Goal: Task Accomplishment & Management: Use online tool/utility

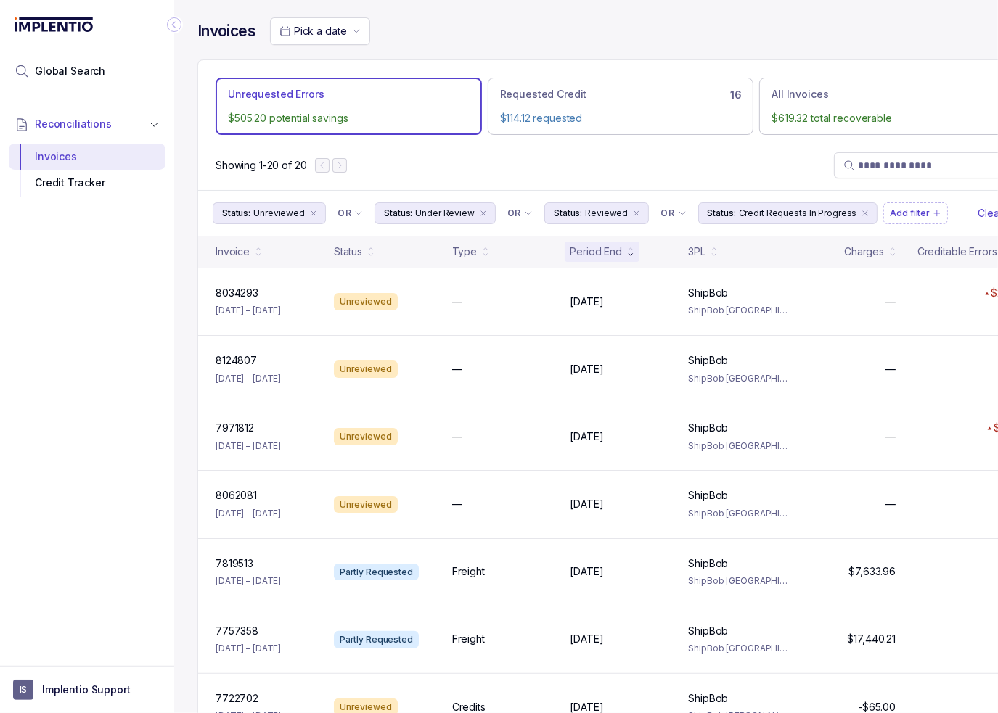
click at [168, 21] on icon "Collapse Icon" at bounding box center [174, 24] width 15 height 15
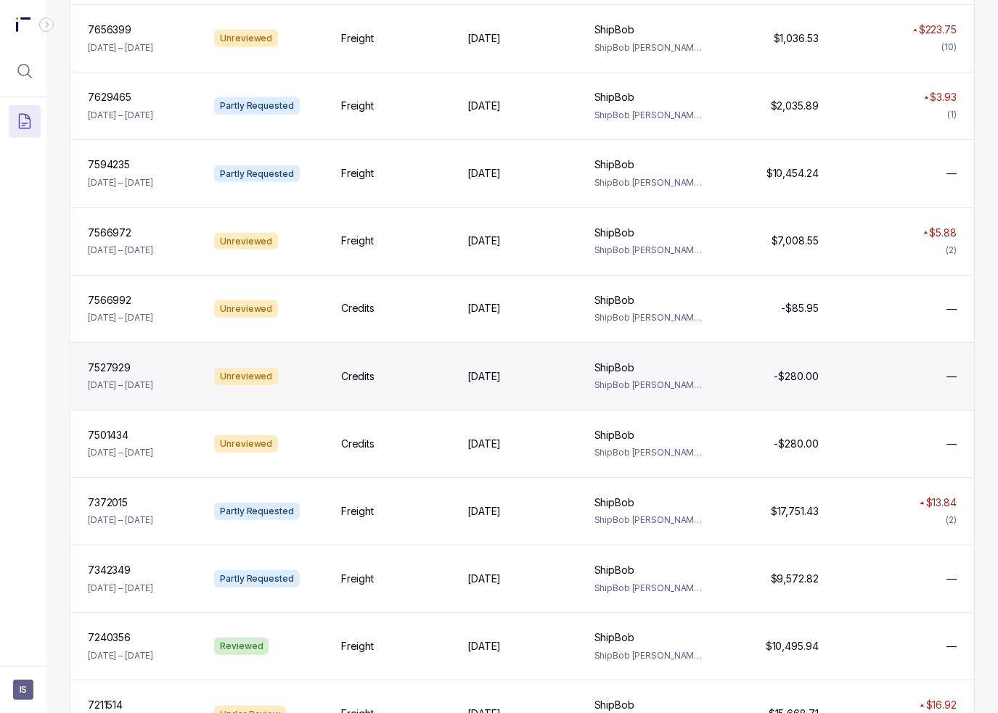
scroll to position [919, 0]
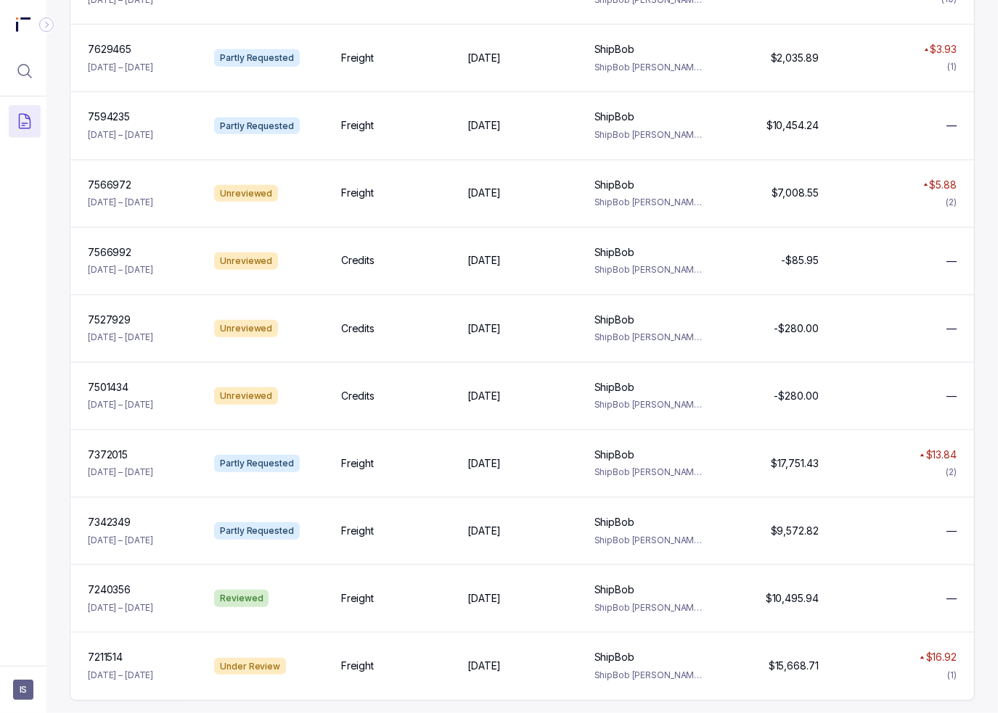
click at [980, 472] on div "Invoices Pick a date Unrequested Errors $505.20 potential savings Requested Cre…" at bounding box center [521, 356] width 951 height 713
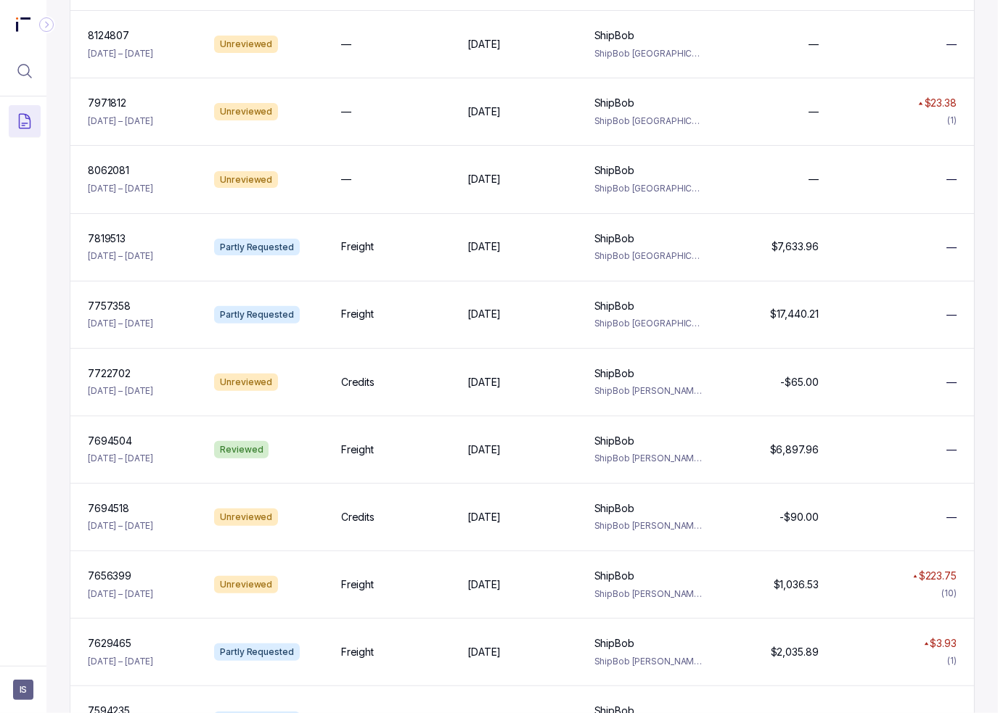
scroll to position [363, 0]
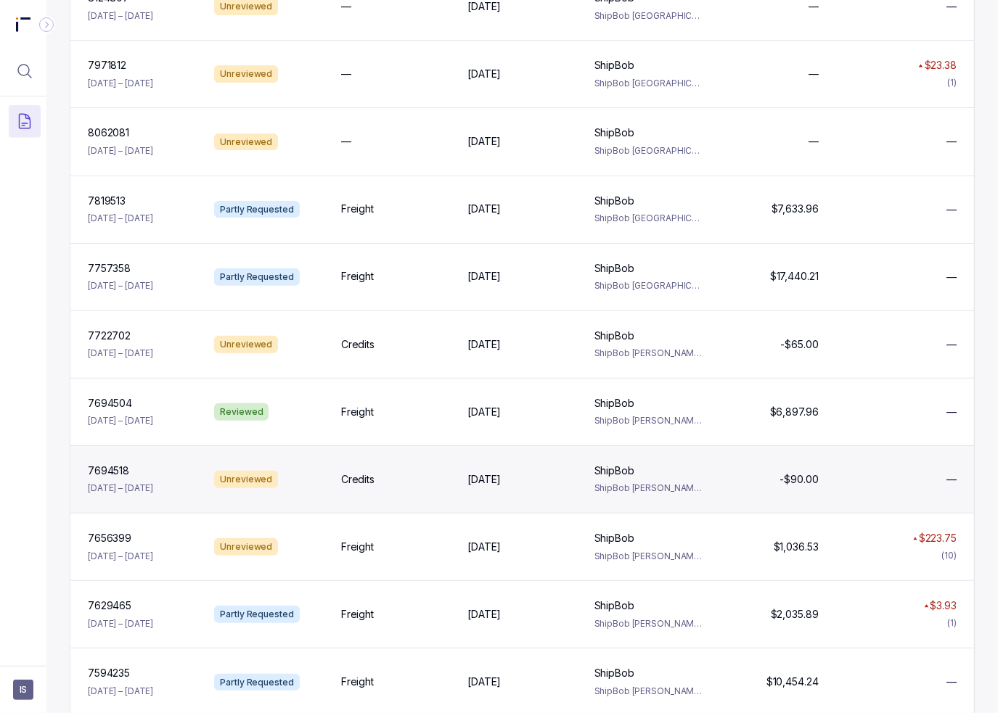
click at [421, 481] on div "Credits" at bounding box center [395, 479] width 109 height 15
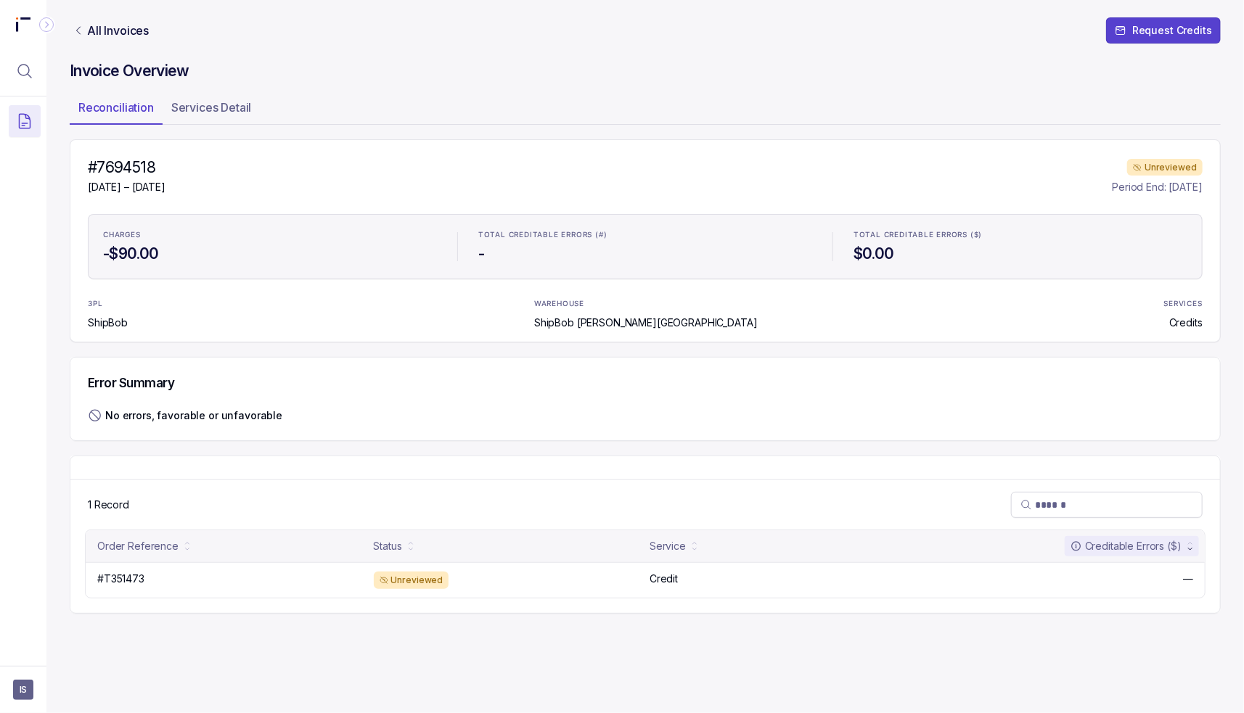
click at [255, 451] on div "#7694518 [DATE] – [DATE] Unreviewed Period End: [DATE] CHARGES -$90.00 TOTAL CR…" at bounding box center [645, 376] width 1151 height 475
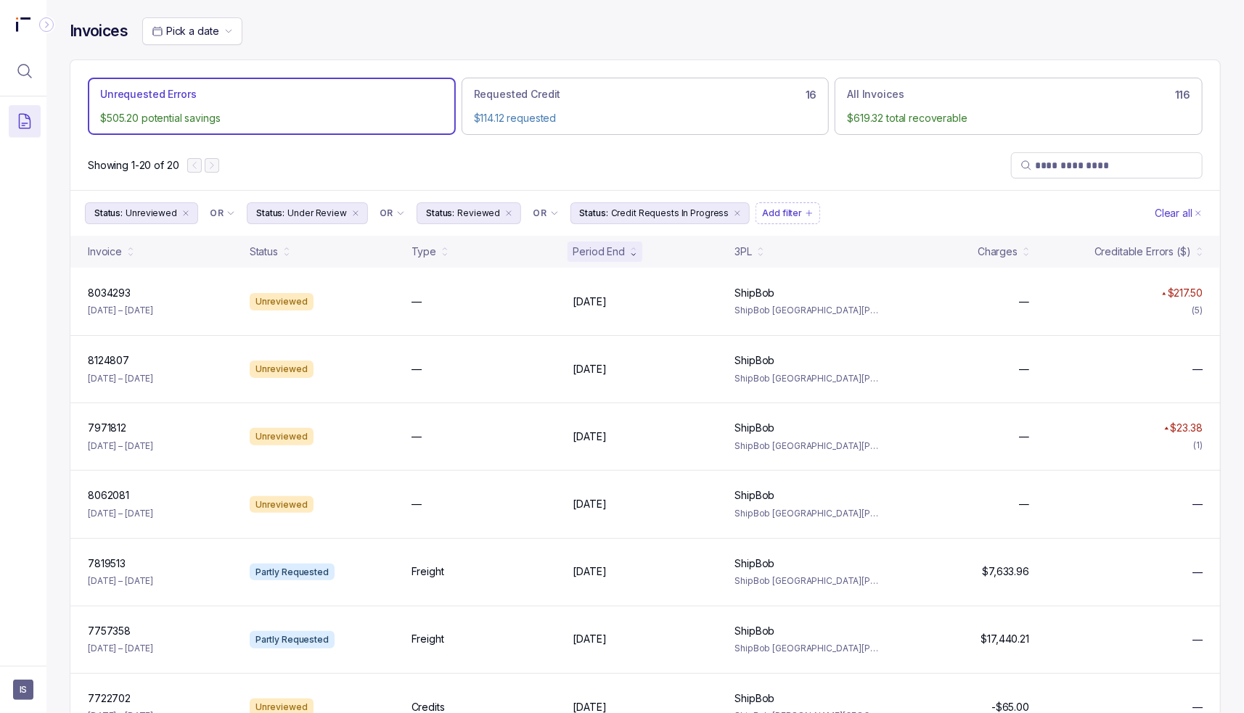
click at [485, 171] on div "Showing 1-20 of 20" at bounding box center [644, 165] width 1149 height 49
drag, startPoint x: 760, startPoint y: 216, endPoint x: 772, endPoint y: 217, distance: 11.6
click at [762, 216] on p "Add filter" at bounding box center [782, 213] width 40 height 15
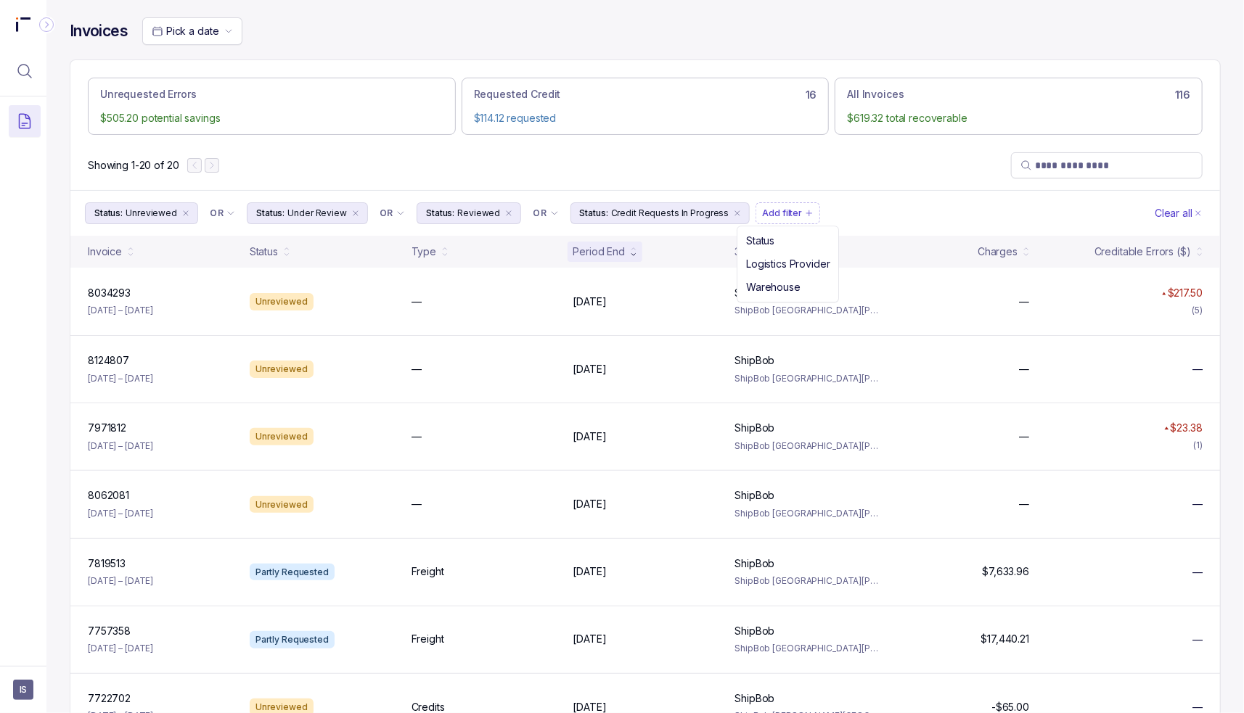
click at [531, 173] on div "Showing 1-20 of 20" at bounding box center [644, 165] width 1149 height 49
click at [331, 148] on div "Showing 1-20 of 20" at bounding box center [644, 165] width 1149 height 49
click at [53, 22] on icon "Collapse Icon" at bounding box center [46, 24] width 15 height 15
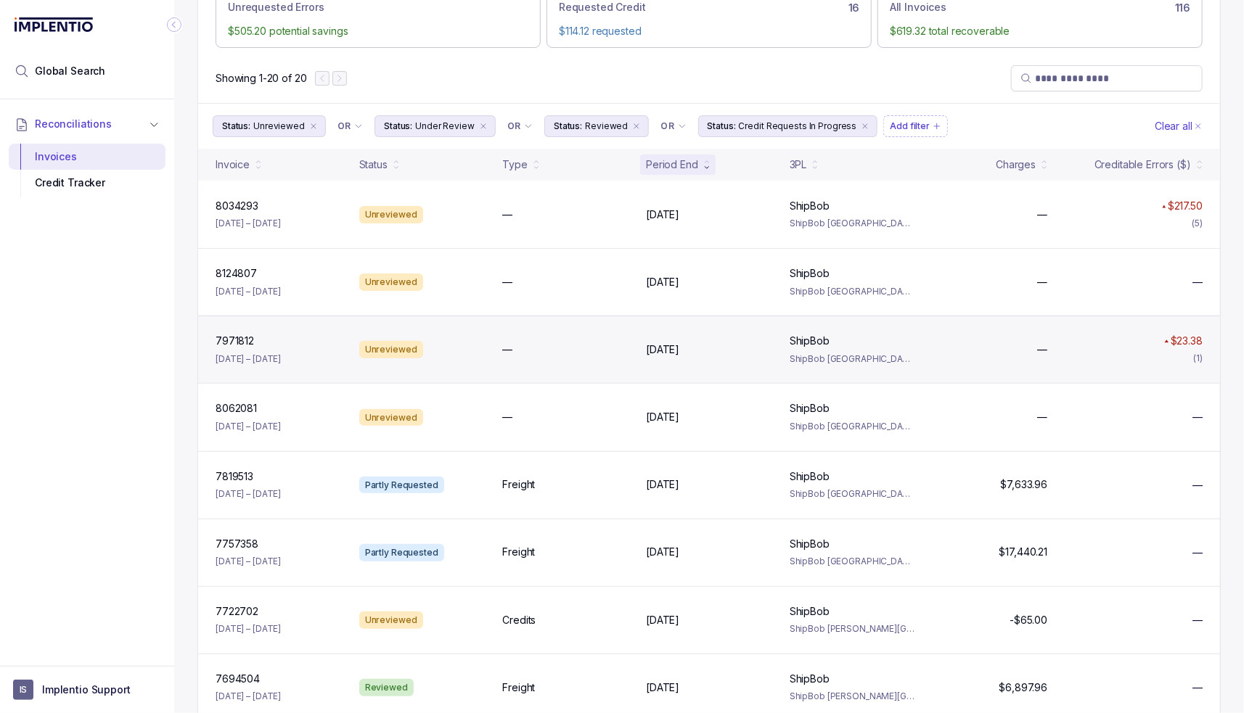
scroll to position [508, 0]
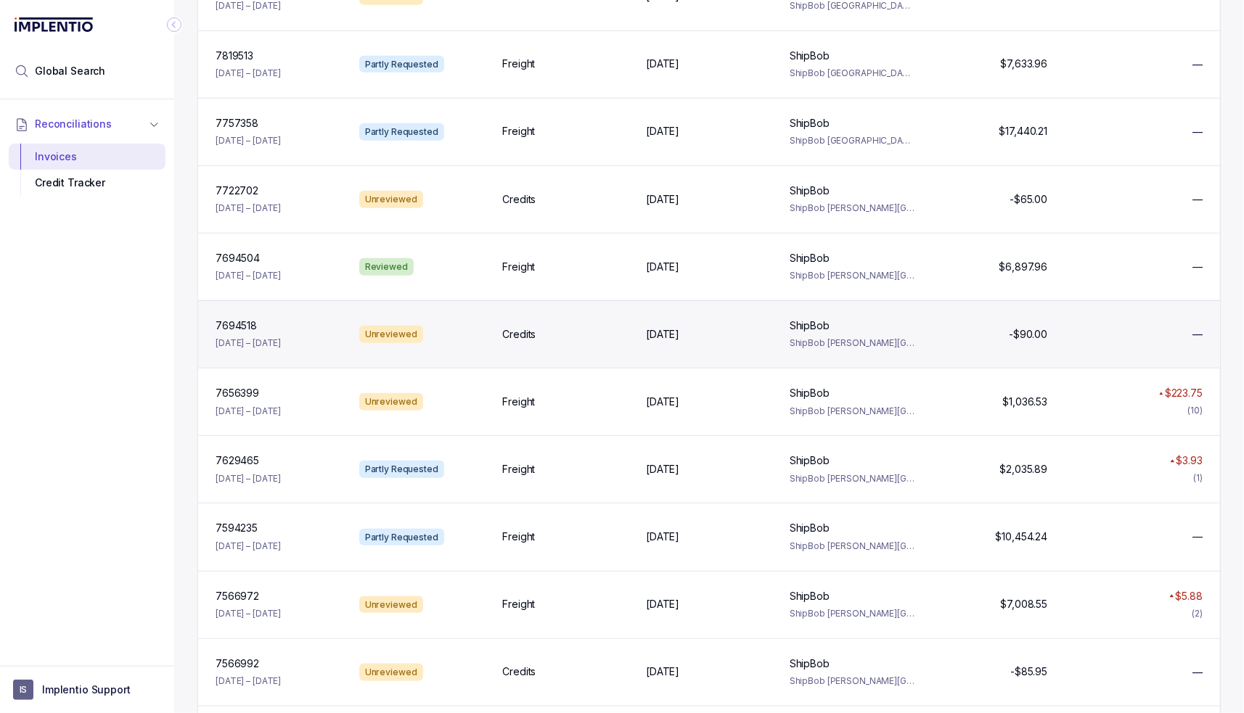
click at [537, 328] on div "Credits" at bounding box center [565, 334] width 126 height 15
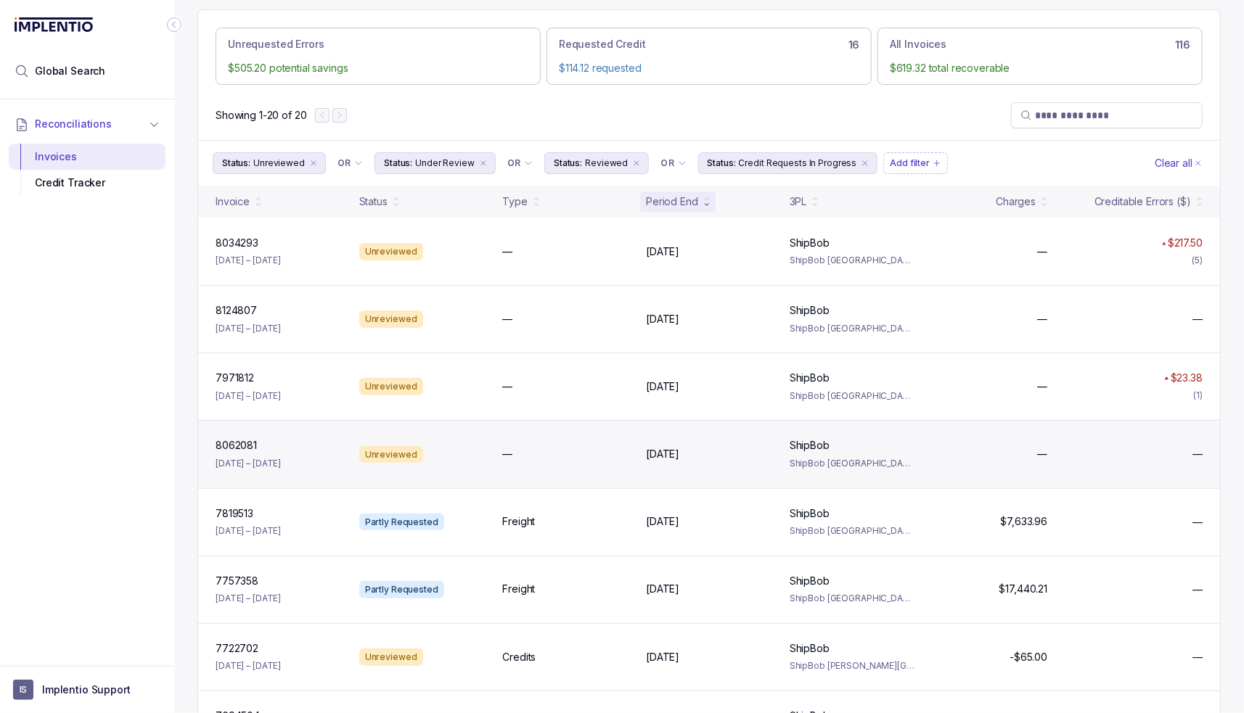
scroll to position [73, 0]
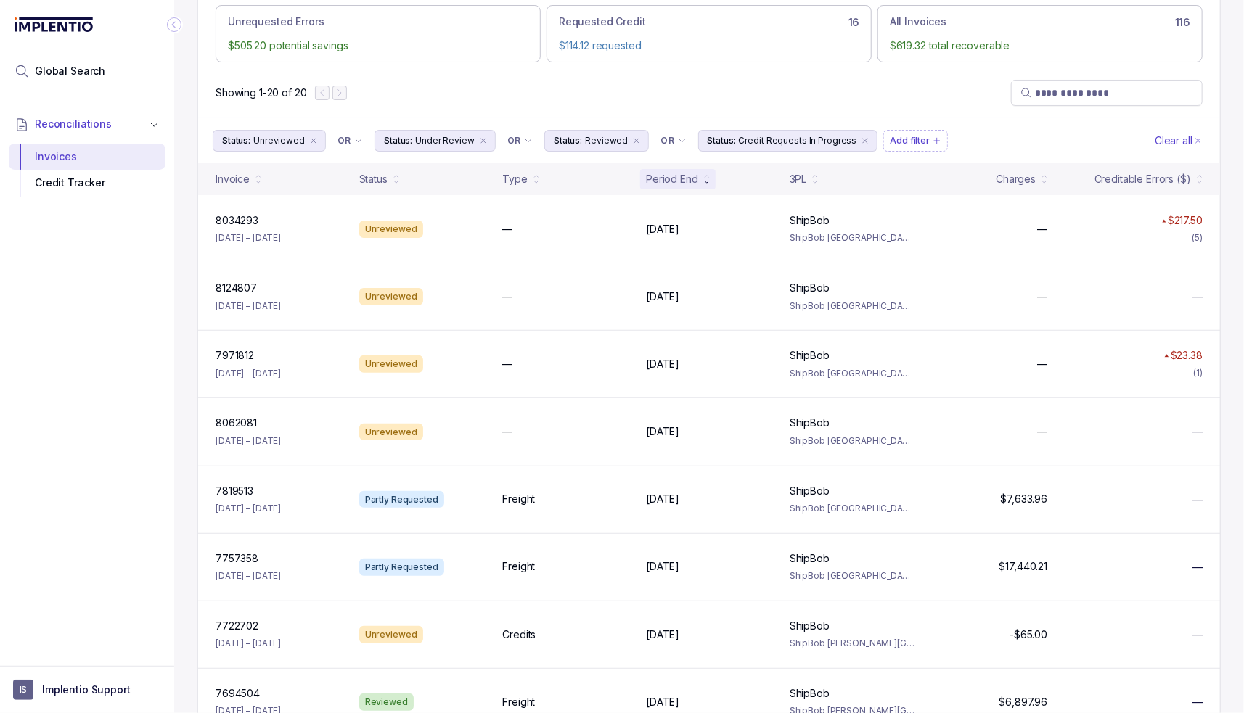
click at [522, 91] on div "Showing 1-20 of 20" at bounding box center [709, 92] width 1022 height 49
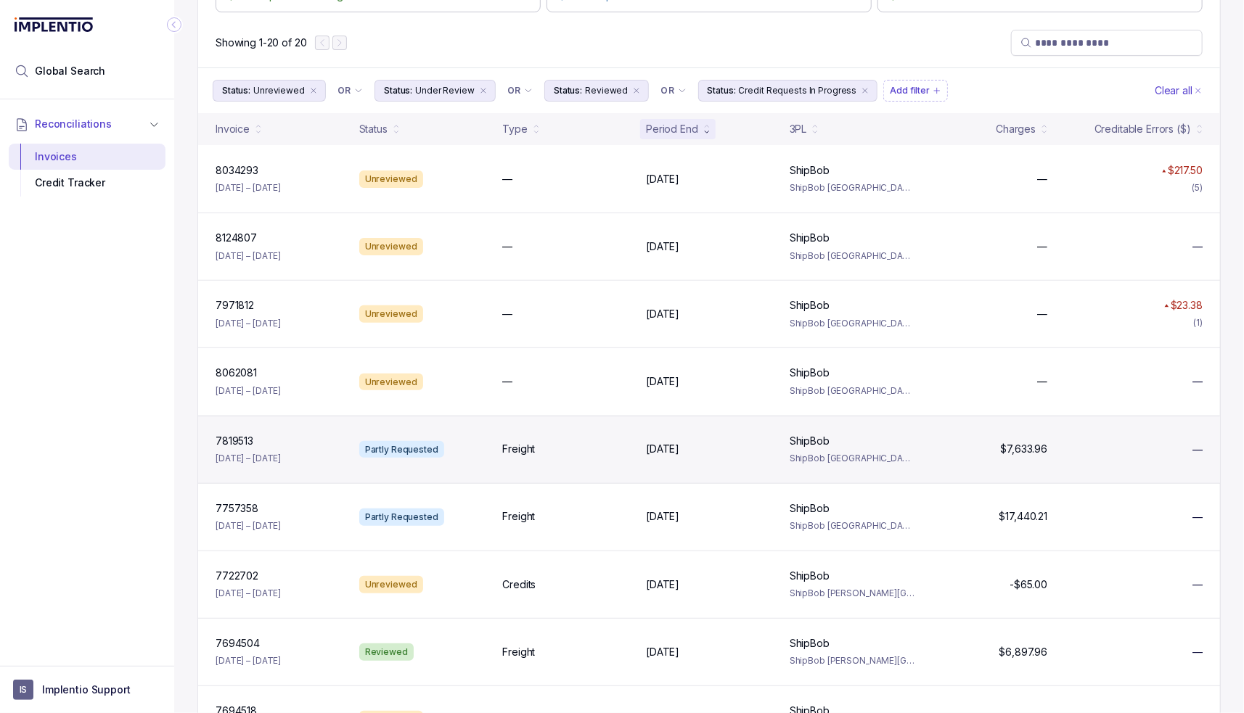
scroll to position [145, 0]
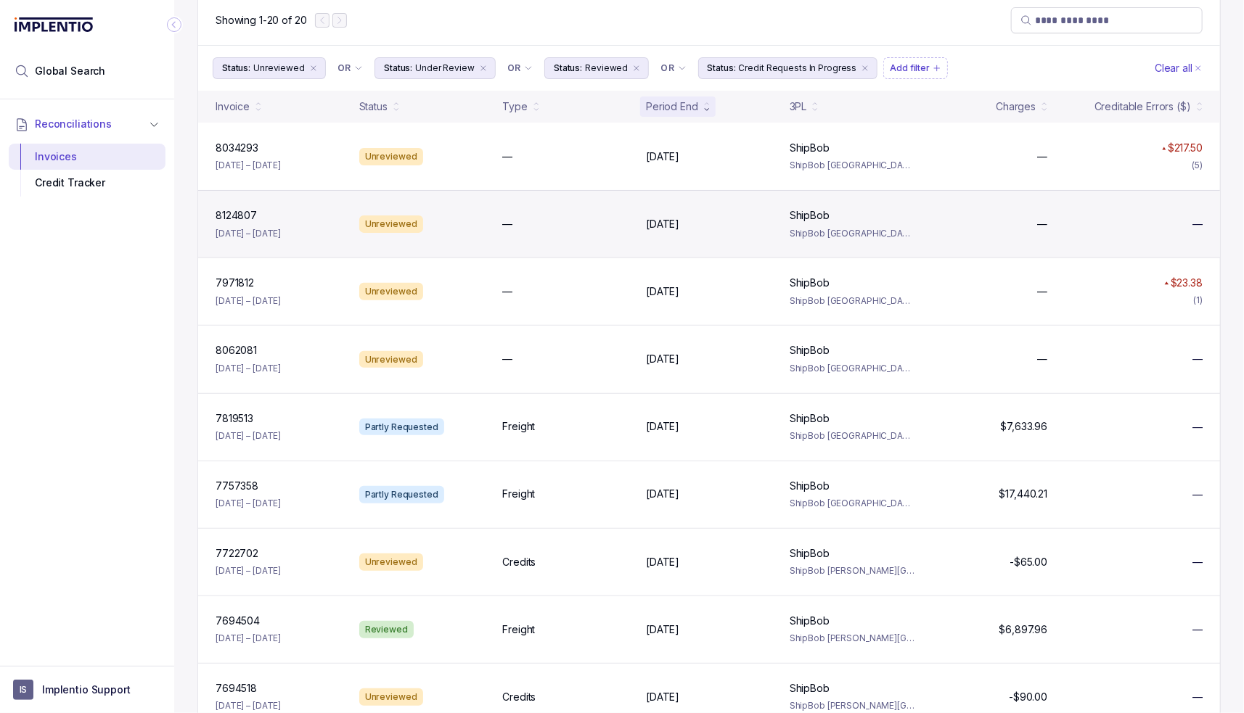
click at [359, 226] on div "Unreviewed" at bounding box center [391, 224] width 64 height 17
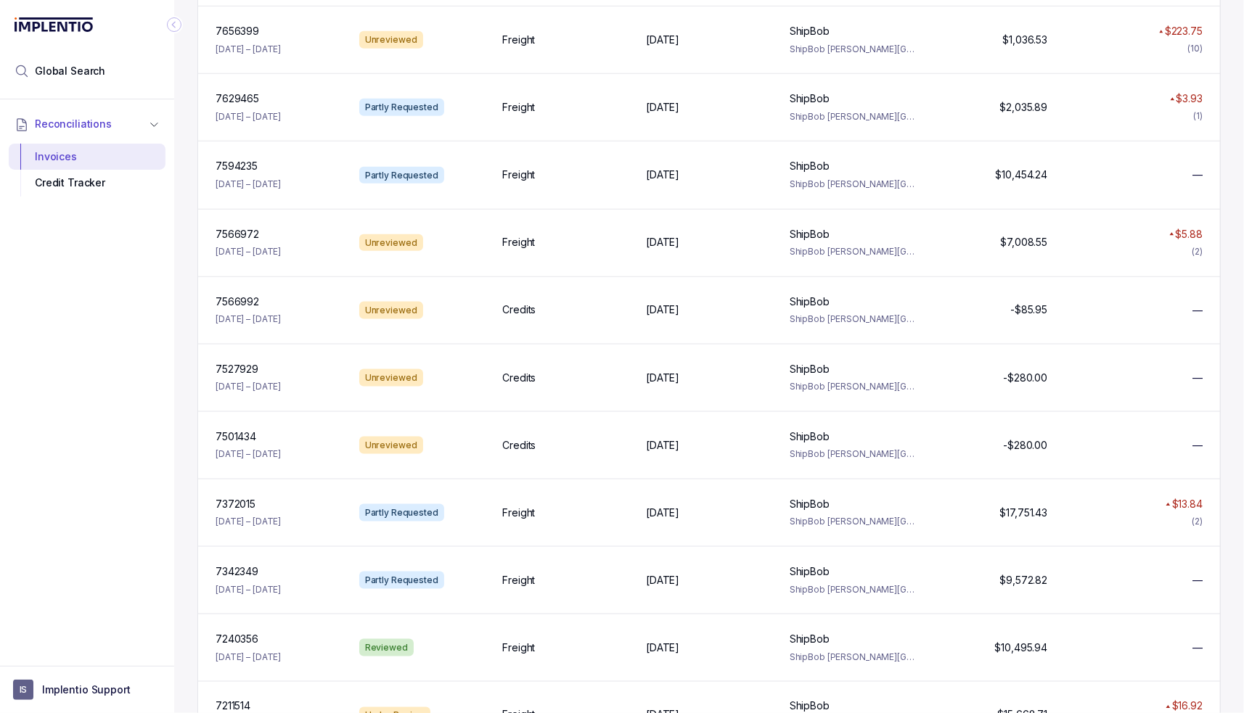
scroll to position [847, 0]
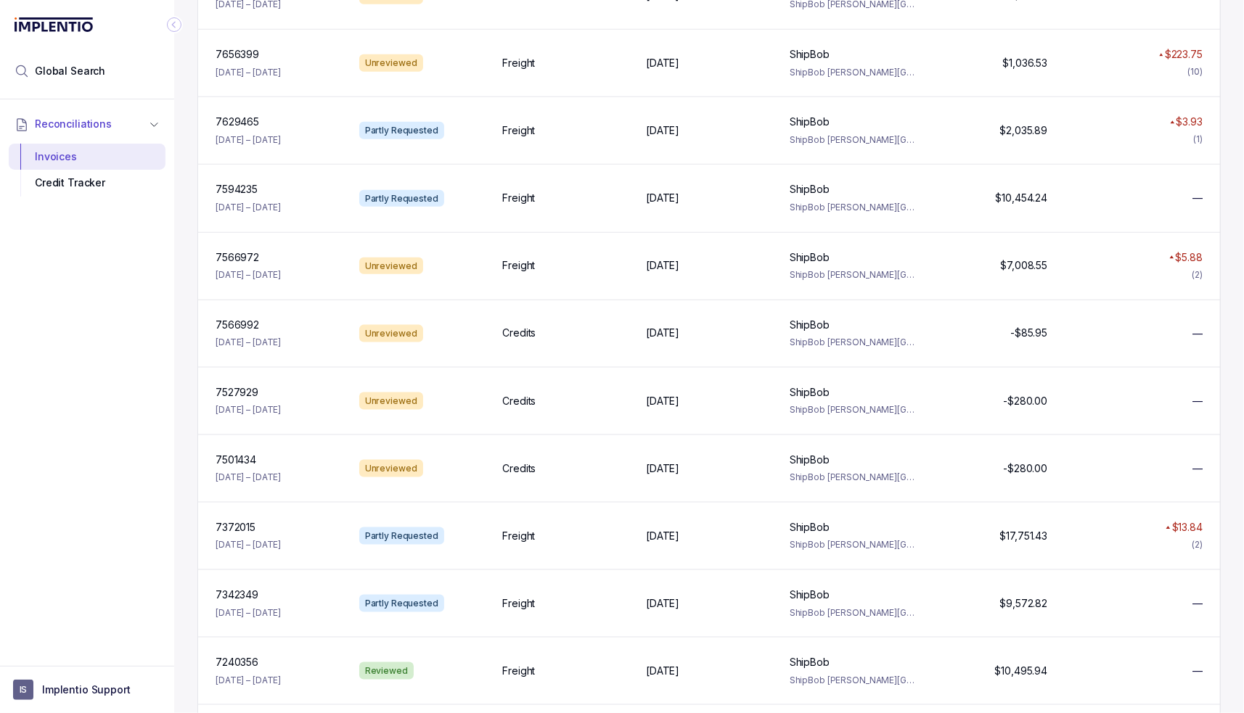
click at [997, 349] on div "Invoices Pick a date Unrequested Errors $505.20 potential savings Requested Cre…" at bounding box center [709, 356] width 1070 height 713
click at [104, 391] on div "Reconciliations Invoices Credit Tracker" at bounding box center [87, 378] width 174 height 558
